Goal: Check status: Check status

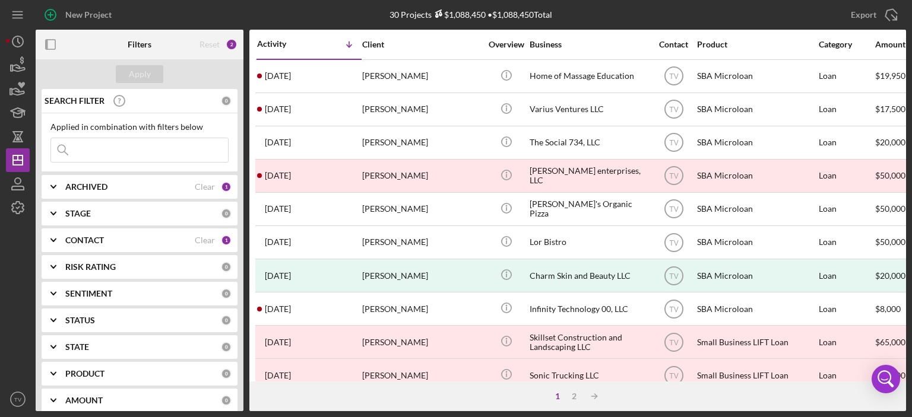
scroll to position [0, 460]
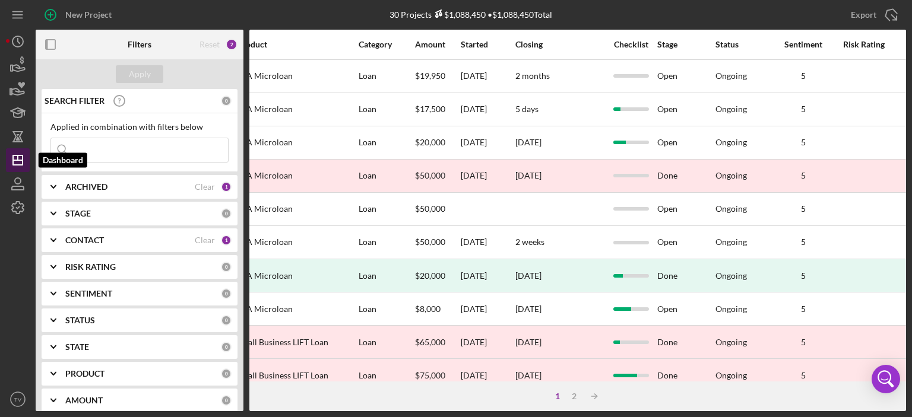
click at [18, 159] on line "button" at bounding box center [18, 157] width 0 height 5
click at [16, 159] on icon "Icon/Dashboard" at bounding box center [18, 160] width 30 height 30
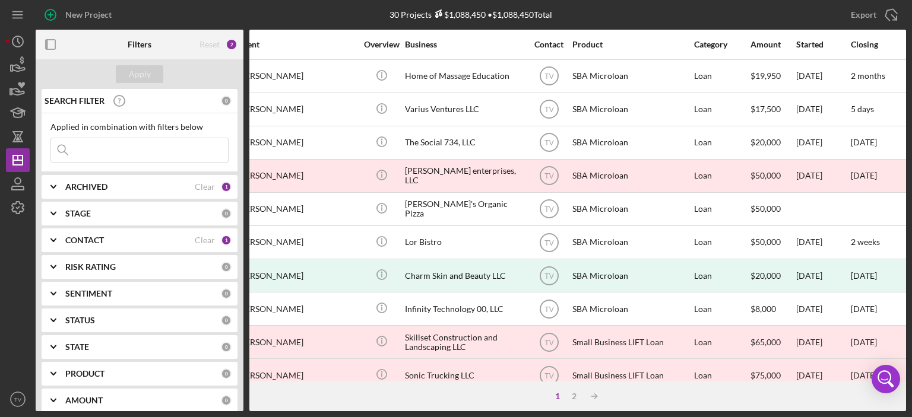
scroll to position [0, 0]
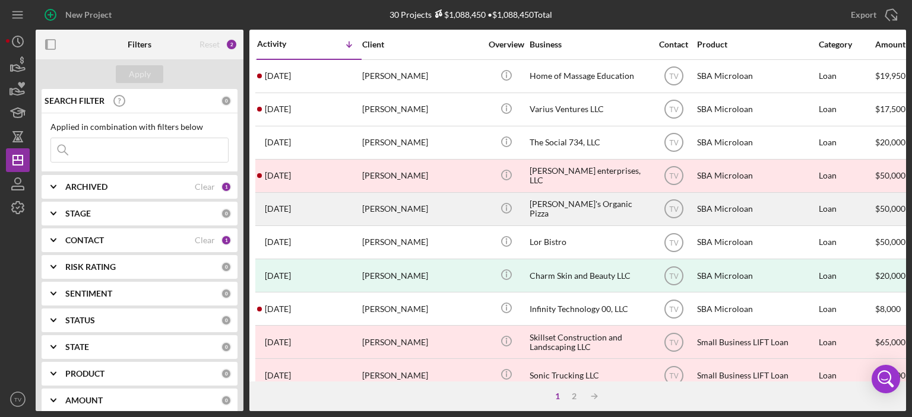
click at [287, 204] on time "[DATE]" at bounding box center [278, 208] width 26 height 9
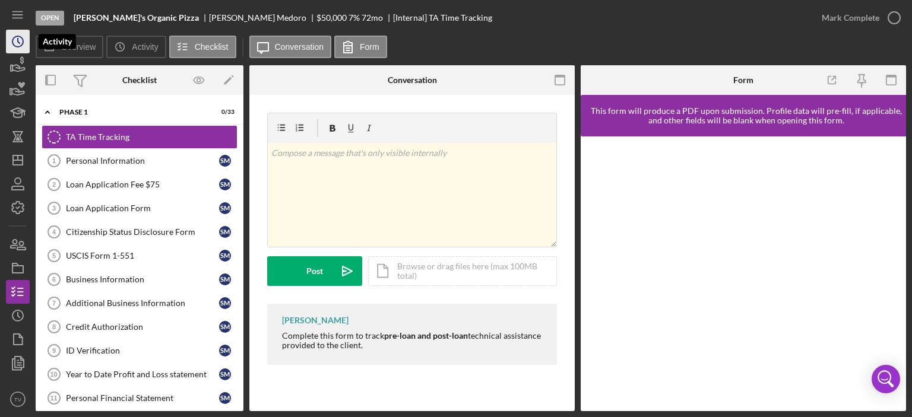
click at [19, 42] on icon "Icon/History" at bounding box center [18, 42] width 30 height 30
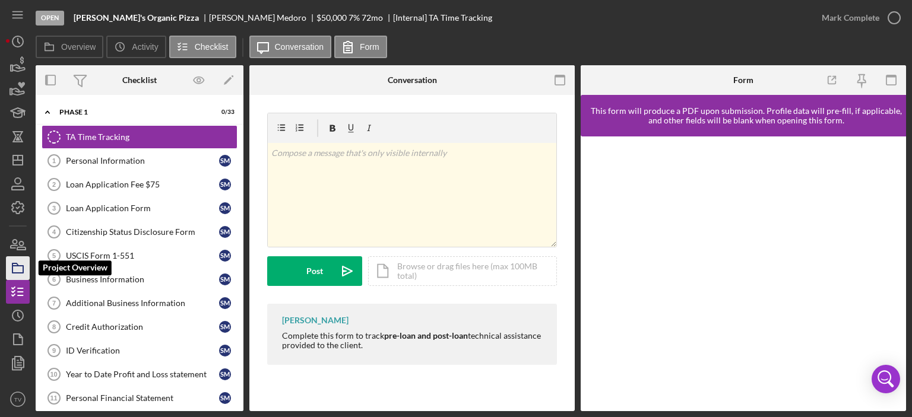
click at [21, 268] on icon "button" at bounding box center [18, 268] width 30 height 30
